Goal: Information Seeking & Learning: Understand process/instructions

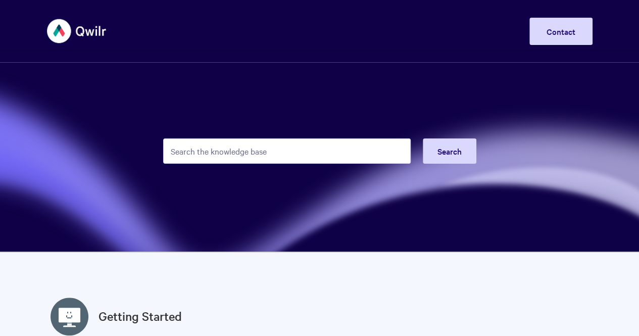
click at [270, 145] on input "Search the knowledge base" at bounding box center [287, 150] width 248 height 25
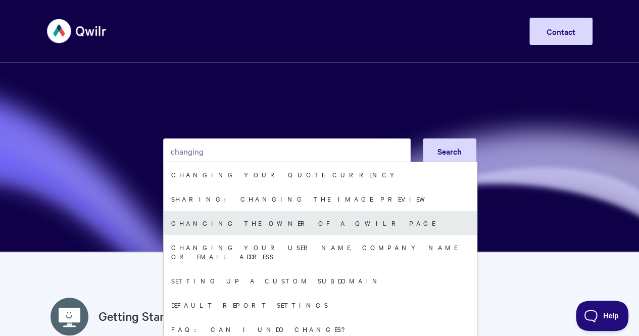
type input "changing"
click at [267, 219] on link "Changing the owner of a Qwilr Page" at bounding box center [320, 223] width 313 height 24
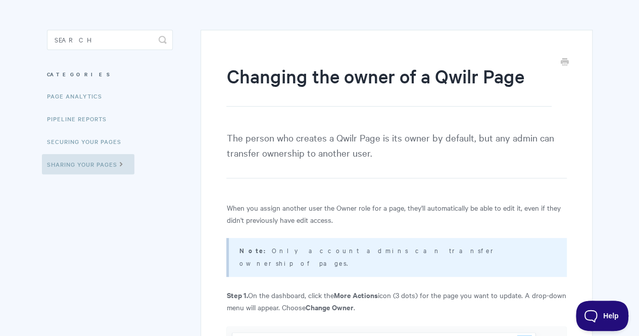
scroll to position [51, 0]
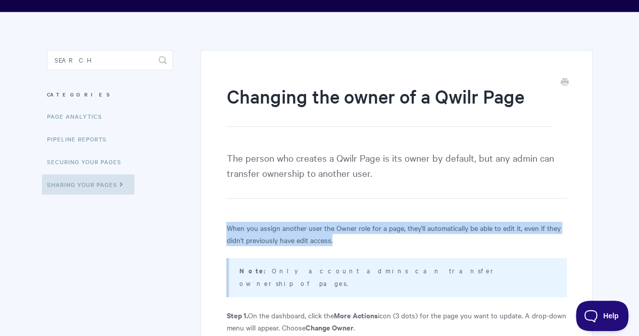
drag, startPoint x: 223, startPoint y: 229, endPoint x: 443, endPoint y: 235, distance: 219.4
click at [441, 235] on p "When you assign another user the Owner role for a page, they'll automatically b…" at bounding box center [396, 234] width 340 height 24
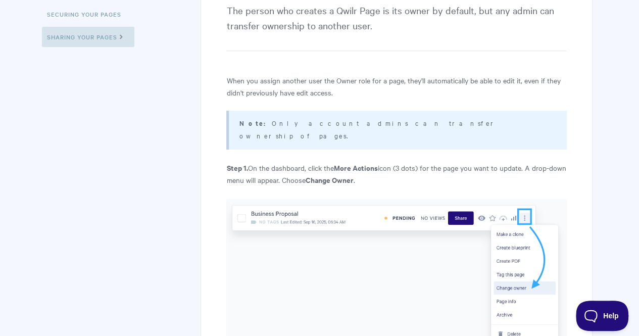
scroll to position [202, 0]
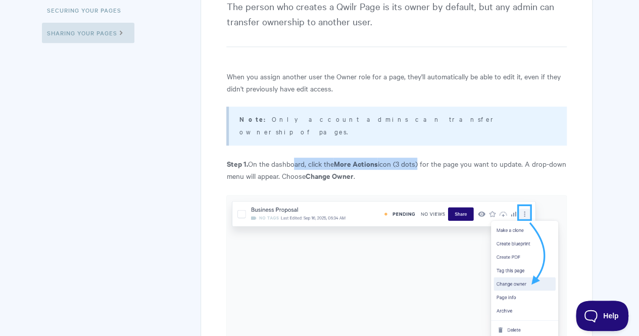
drag, startPoint x: 292, startPoint y: 149, endPoint x: 419, endPoint y: 155, distance: 127.5
click at [419, 158] on p "Step 1. On the dashboard, click the More Actions icon (3 dots) for the page you…" at bounding box center [396, 170] width 340 height 24
click at [388, 159] on p "Step 1. On the dashboard, click the More Actions icon (3 dots) for the page you…" at bounding box center [396, 170] width 340 height 24
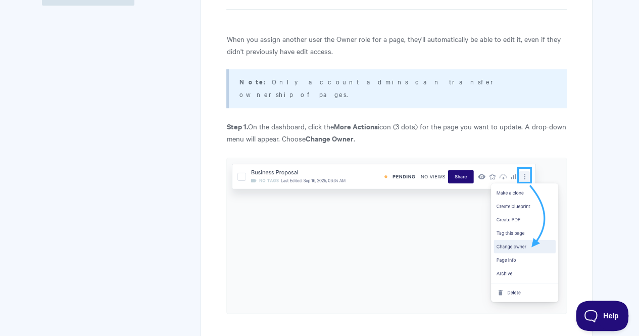
scroll to position [253, 0]
